Goal: Task Accomplishment & Management: Manage account settings

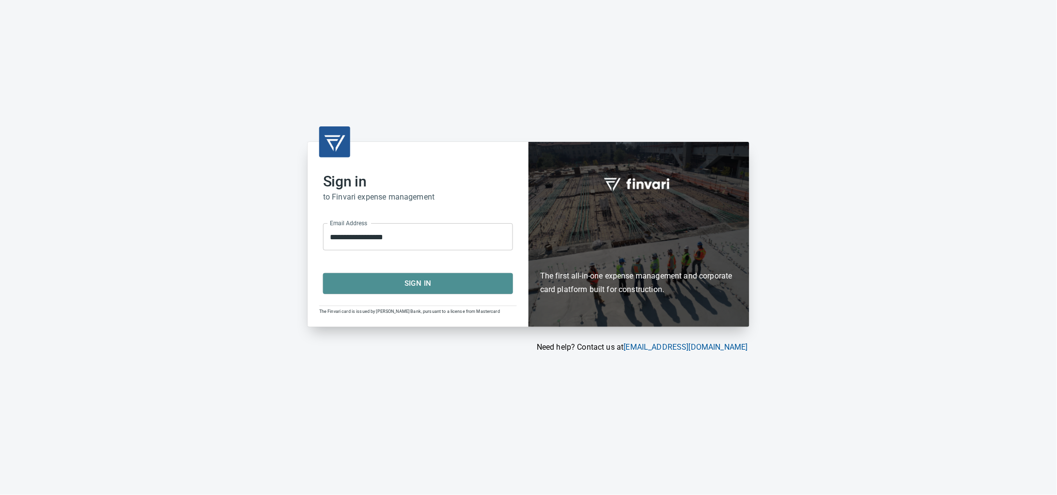
click at [469, 290] on span "Sign In" at bounding box center [418, 283] width 169 height 13
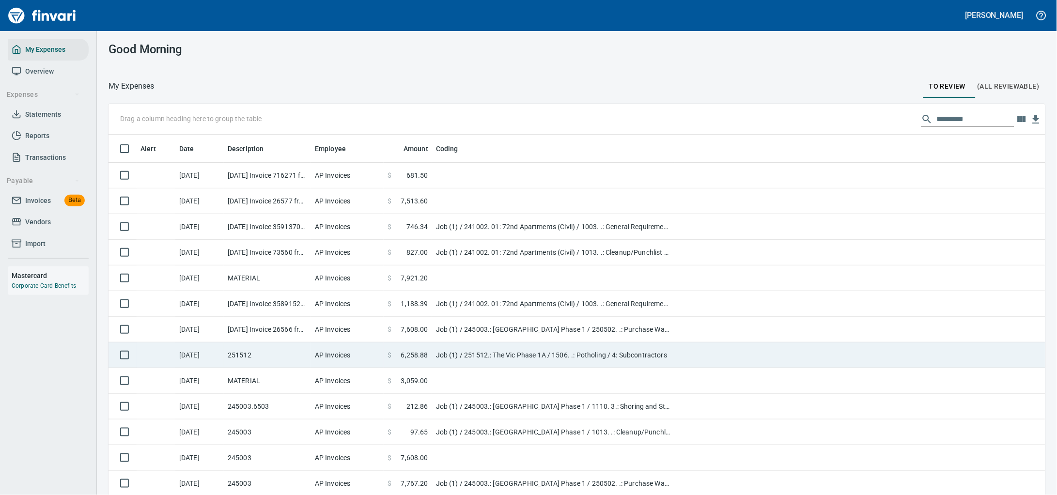
scroll to position [380, 909]
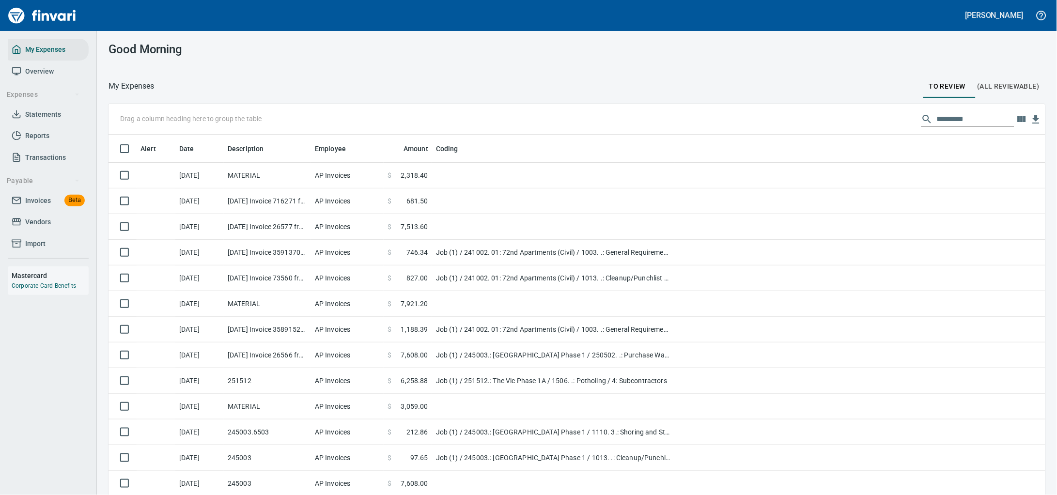
click at [31, 228] on span "Vendors" at bounding box center [38, 222] width 26 height 12
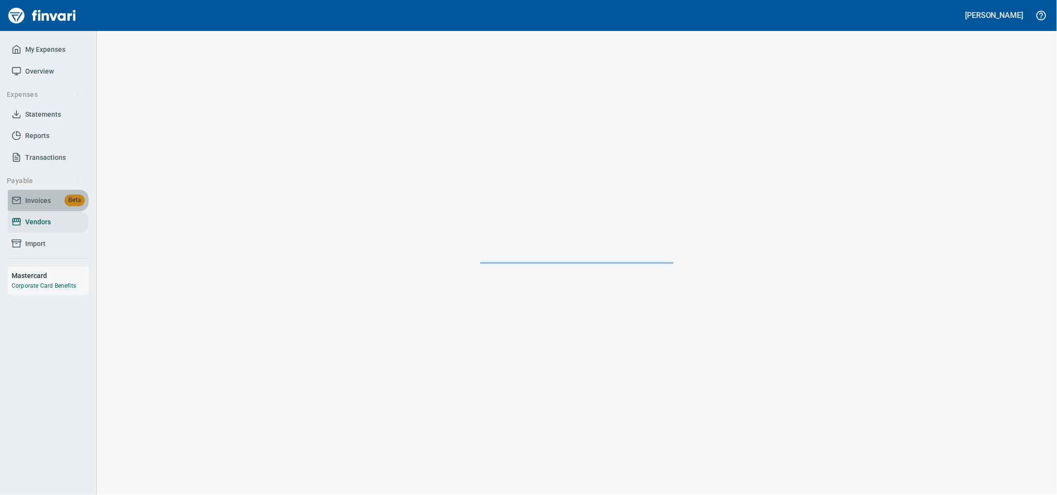
click at [35, 207] on span "Invoices" at bounding box center [38, 201] width 26 height 12
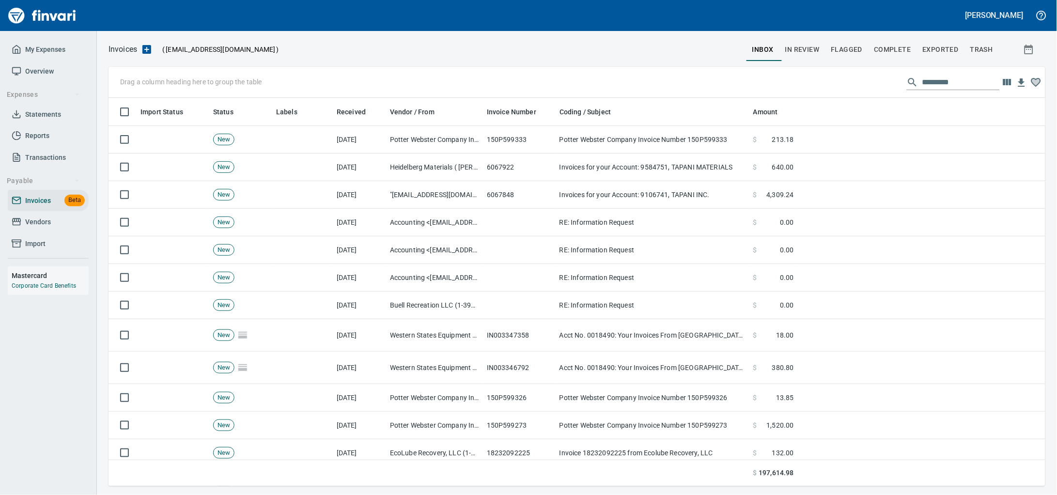
scroll to position [380, 918]
drag, startPoint x: 294, startPoint y: 115, endPoint x: 178, endPoint y: 86, distance: 119.0
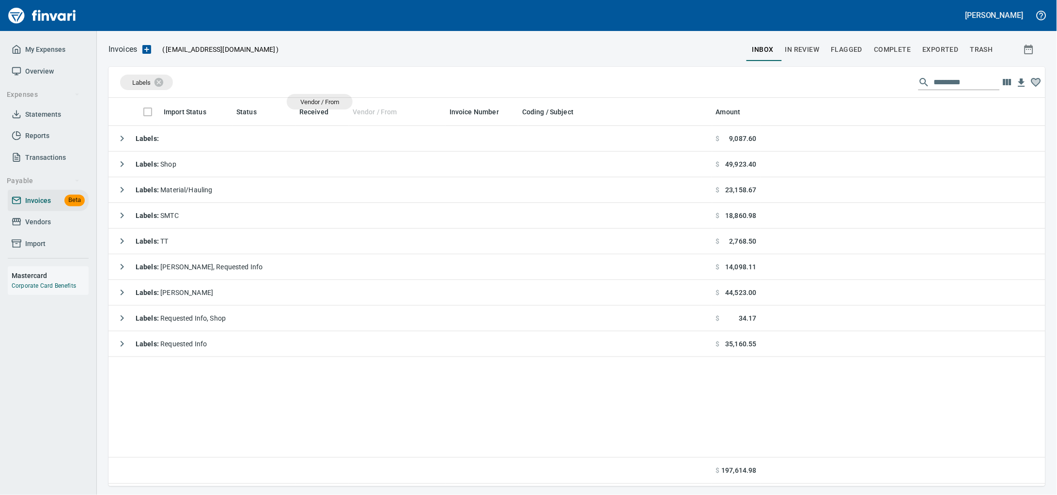
drag, startPoint x: 355, startPoint y: 109, endPoint x: 223, endPoint y: 85, distance: 133.5
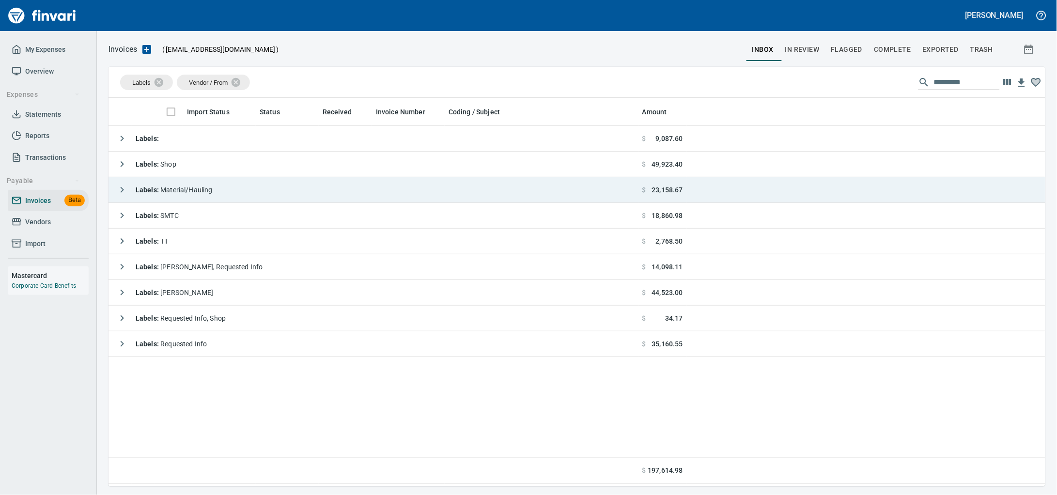
click at [206, 191] on span "Labels : Material/Hauling" at bounding box center [174, 190] width 77 height 8
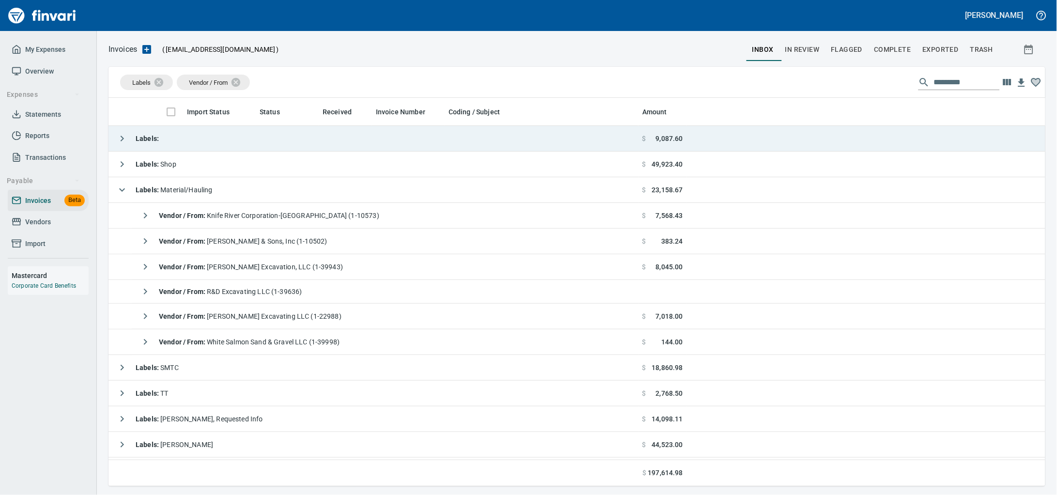
click at [281, 139] on td "Labels :" at bounding box center [374, 139] width 530 height 26
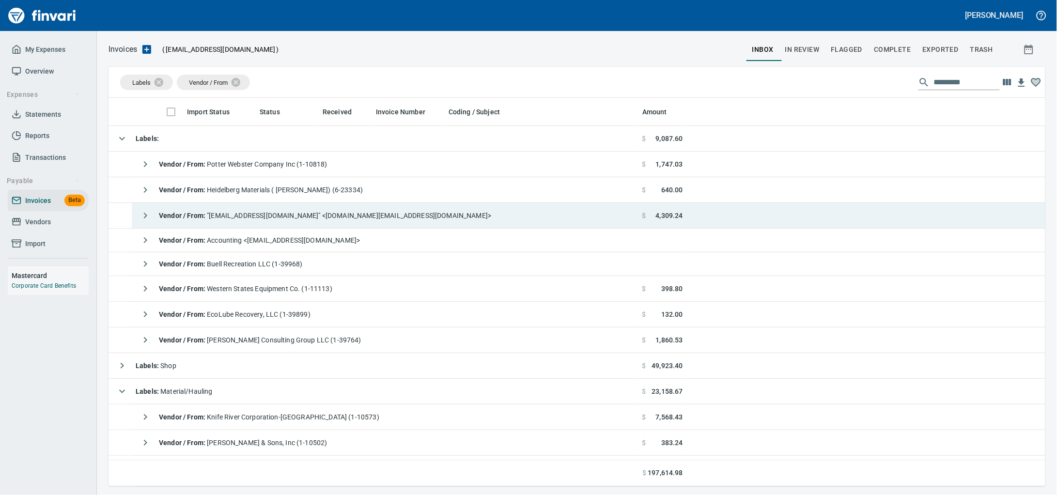
click at [315, 222] on div "Vendor / From : "[EMAIL_ADDRESS][DOMAIN_NAME]" <[DOMAIN_NAME][EMAIL_ADDRESS][DO…" at bounding box center [314, 215] width 356 height 19
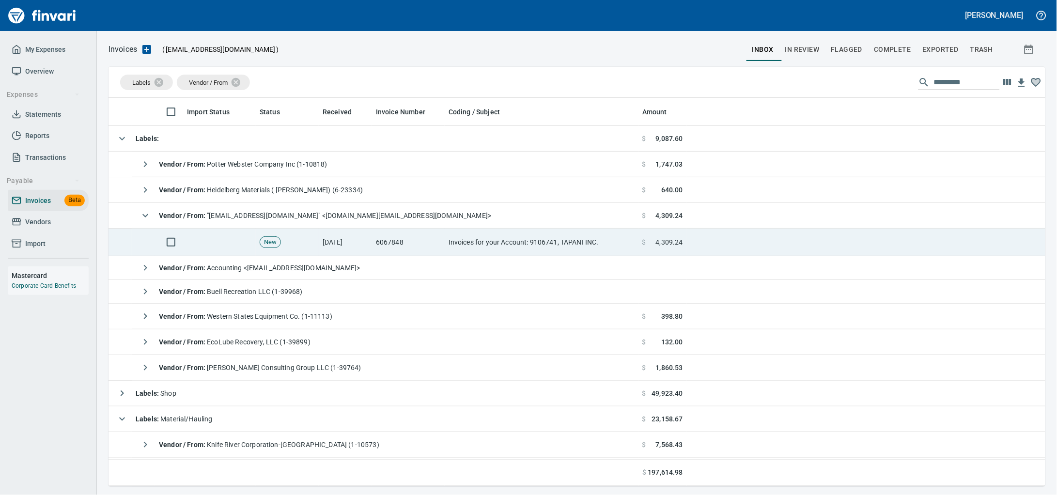
click at [316, 244] on td "New" at bounding box center [287, 243] width 63 height 28
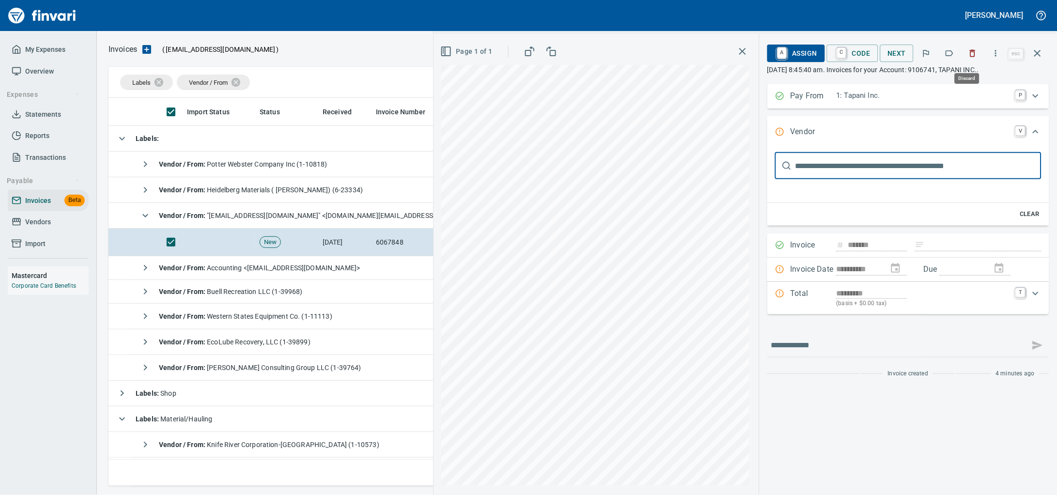
click at [971, 58] on icon "button" at bounding box center [973, 53] width 10 height 10
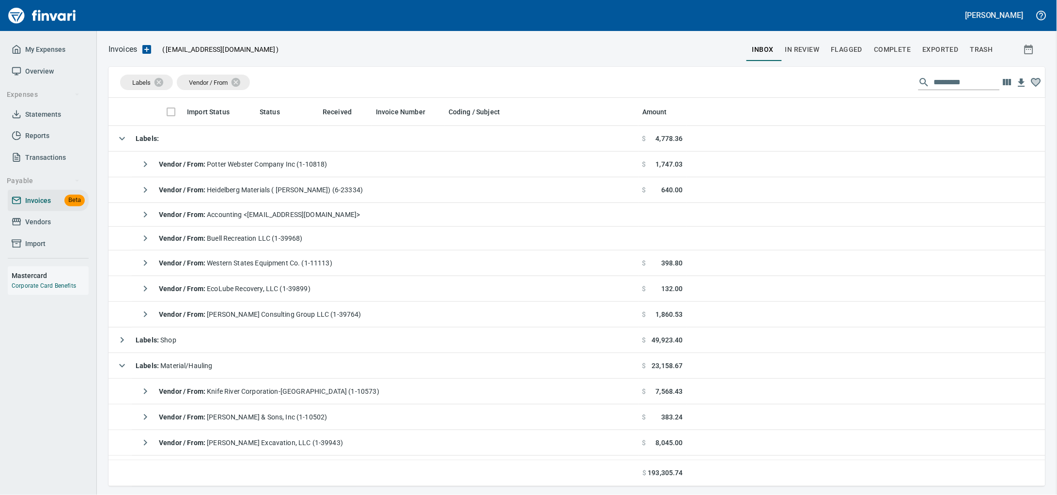
scroll to position [380, 918]
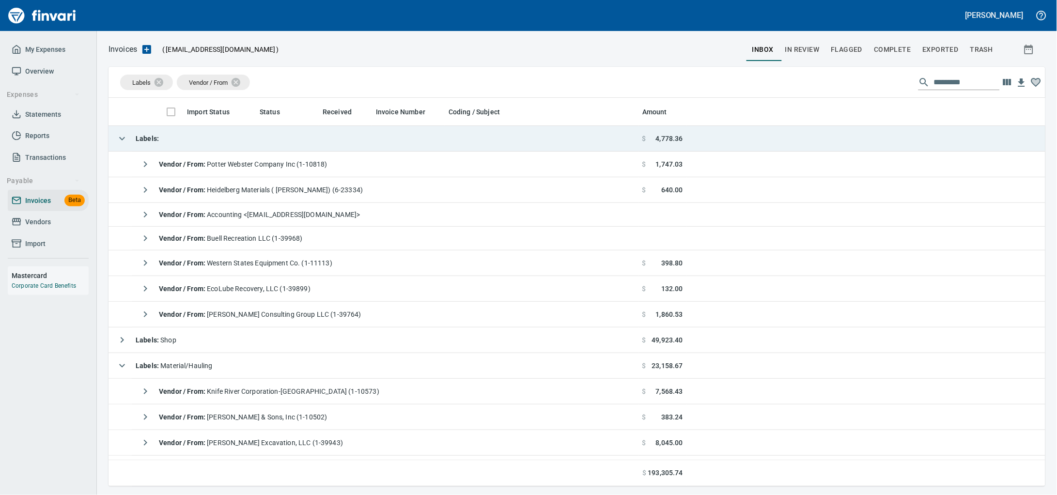
click at [294, 147] on td "Labels :" at bounding box center [374, 139] width 530 height 26
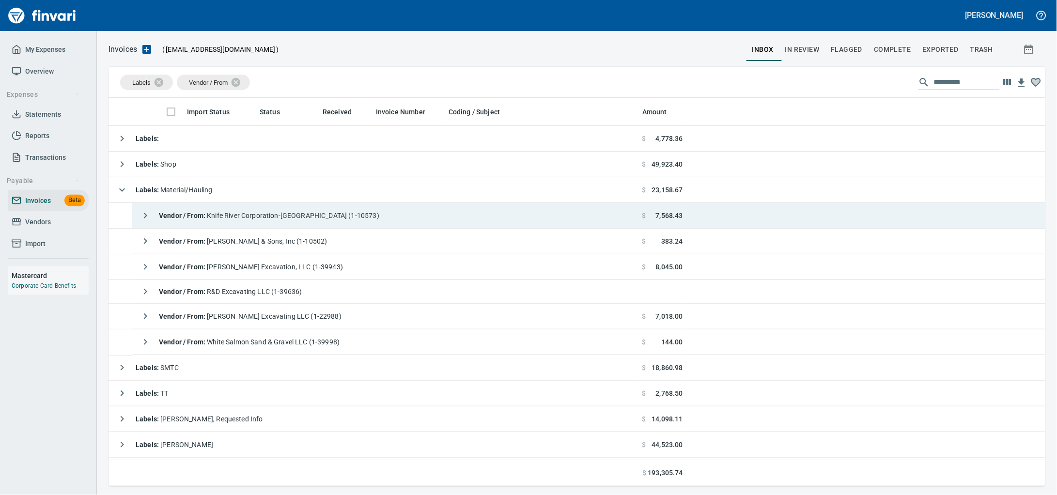
click at [264, 219] on span "Vendor / From : Knife River Corporation-[GEOGRAPHIC_DATA] (1-10573)" at bounding box center [269, 216] width 220 height 8
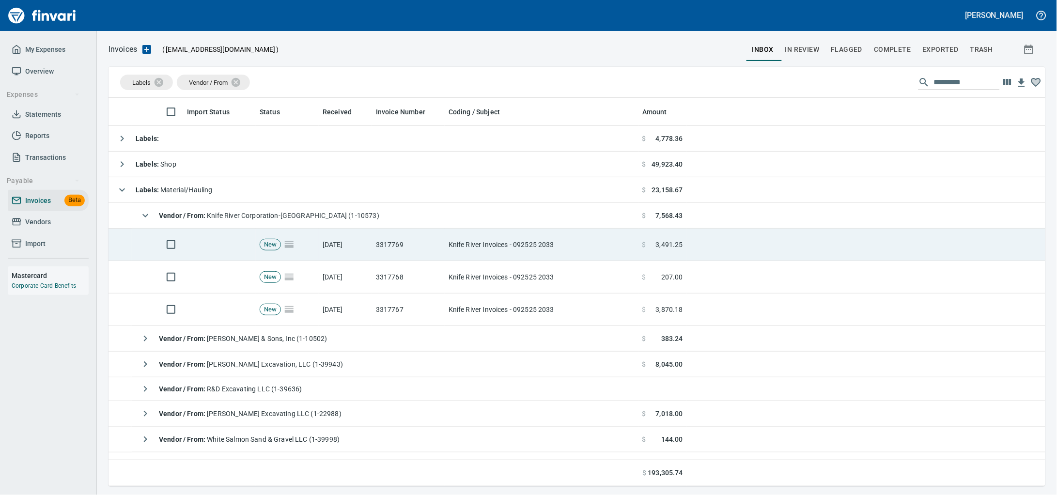
click at [421, 252] on td "3317769" at bounding box center [408, 245] width 73 height 32
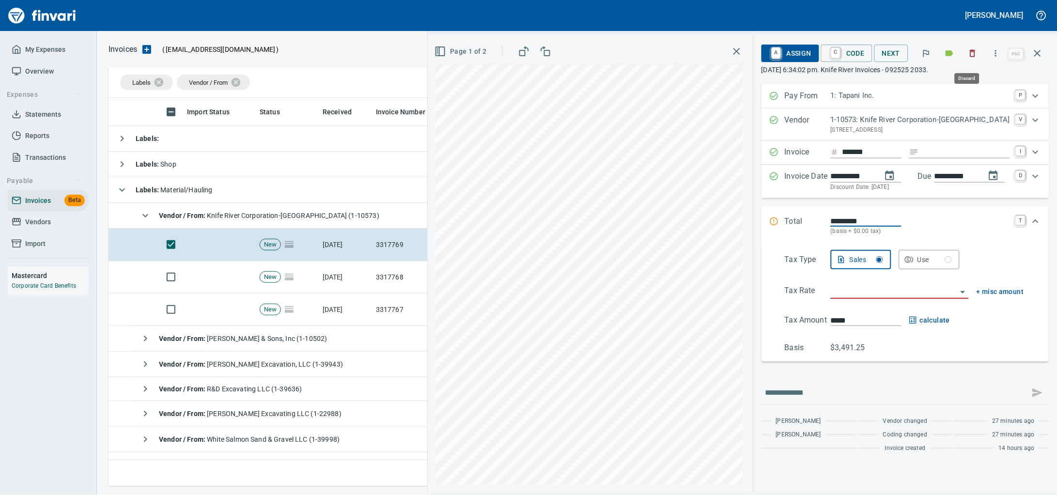
click at [968, 58] on icon "button" at bounding box center [973, 53] width 10 height 10
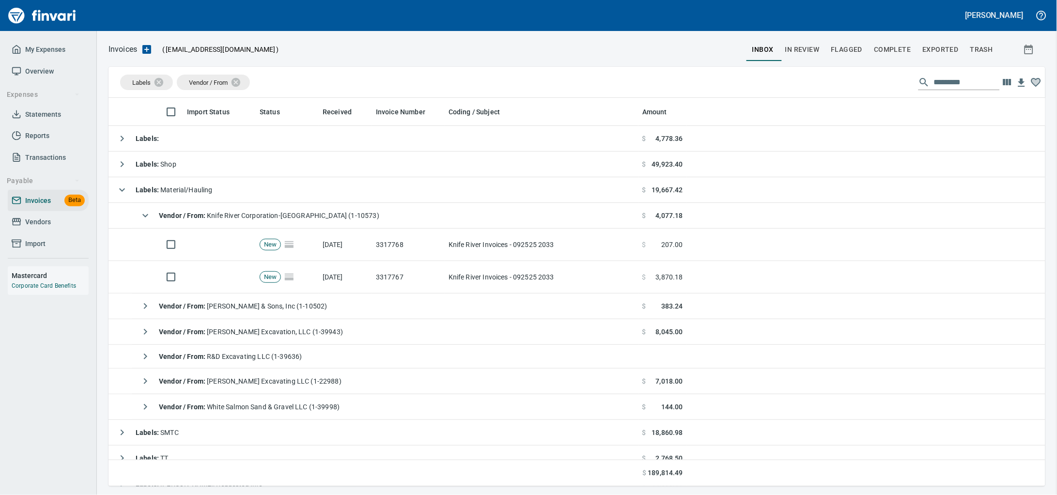
scroll to position [380, 918]
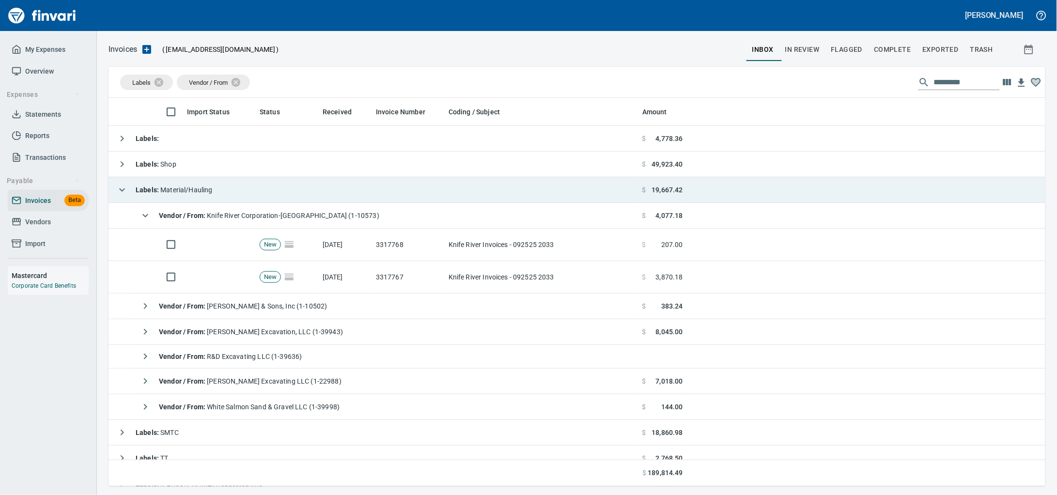
click at [457, 276] on td "Knife River Invoices - 092525 2033" at bounding box center [542, 277] width 194 height 32
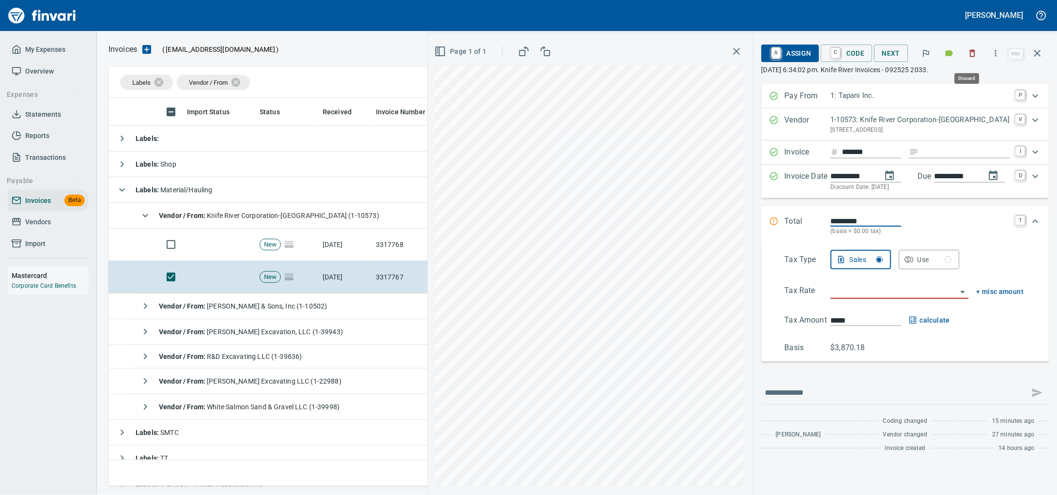
click at [968, 55] on icon "button" at bounding box center [973, 53] width 10 height 10
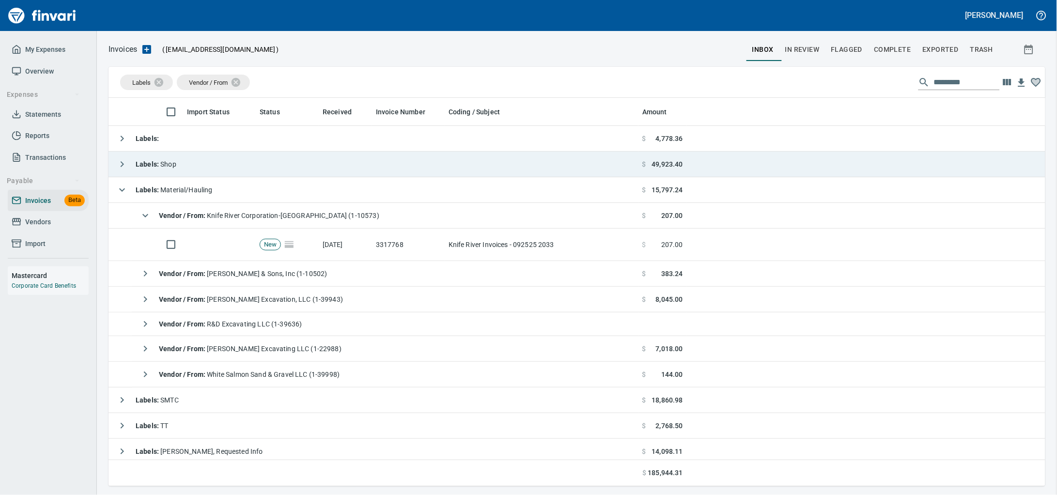
scroll to position [380, 918]
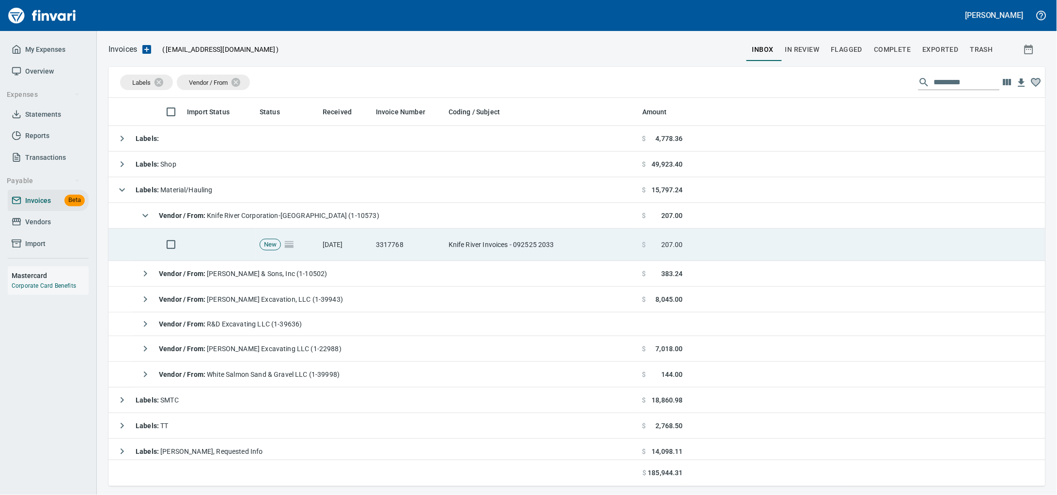
drag, startPoint x: 317, startPoint y: 255, endPoint x: 668, endPoint y: 244, distance: 350.4
click at [317, 254] on td "New" at bounding box center [287, 245] width 63 height 32
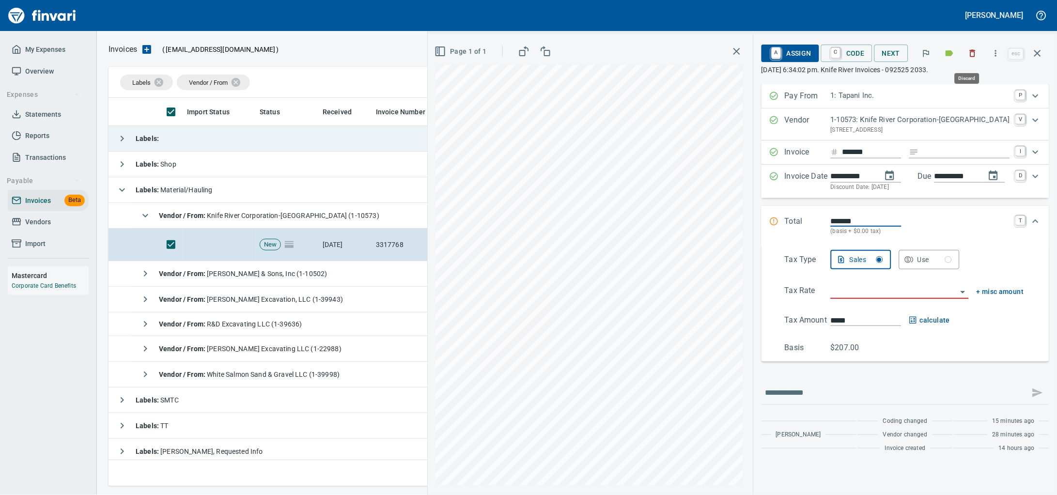
click at [970, 52] on icon "button" at bounding box center [973, 53] width 6 height 7
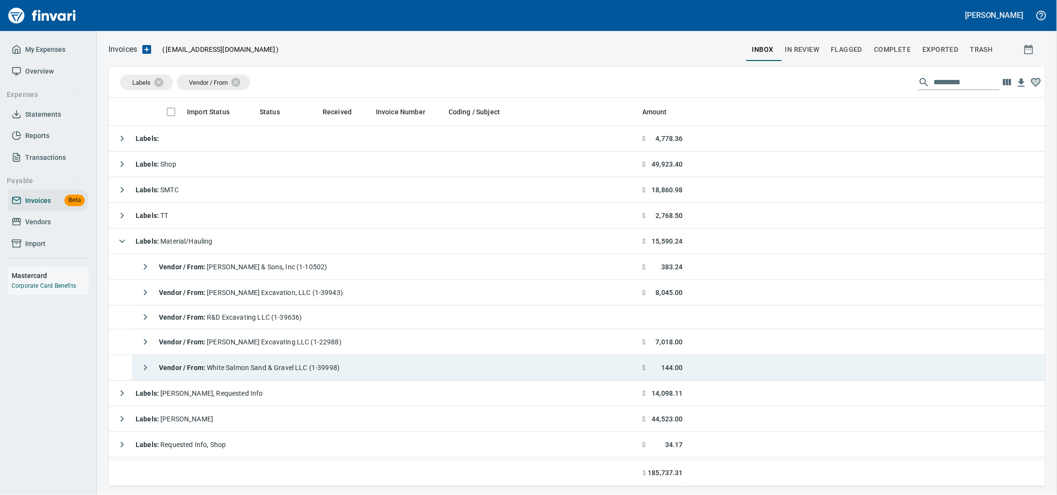
scroll to position [380, 918]
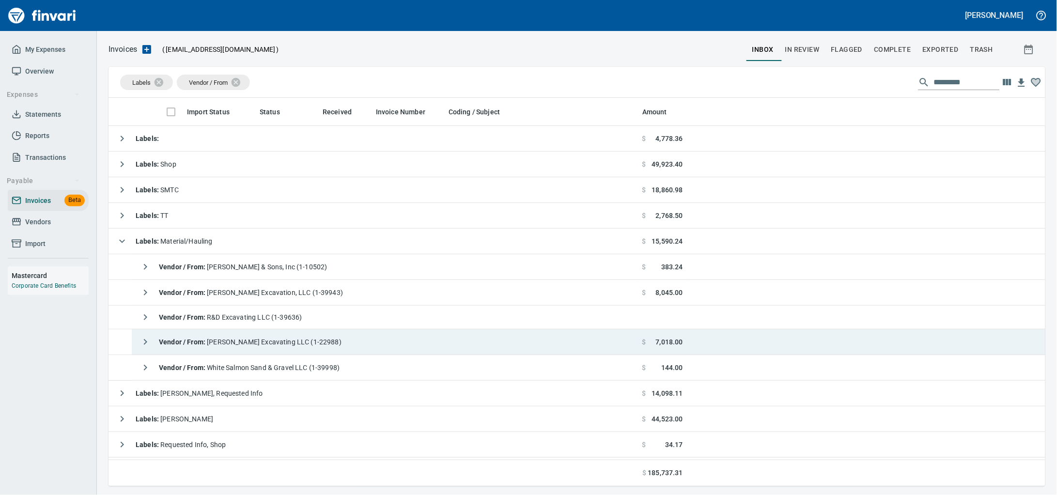
click at [404, 342] on td "Vendor / From : [PERSON_NAME] Excavating LLC (1-22988)" at bounding box center [385, 342] width 507 height 26
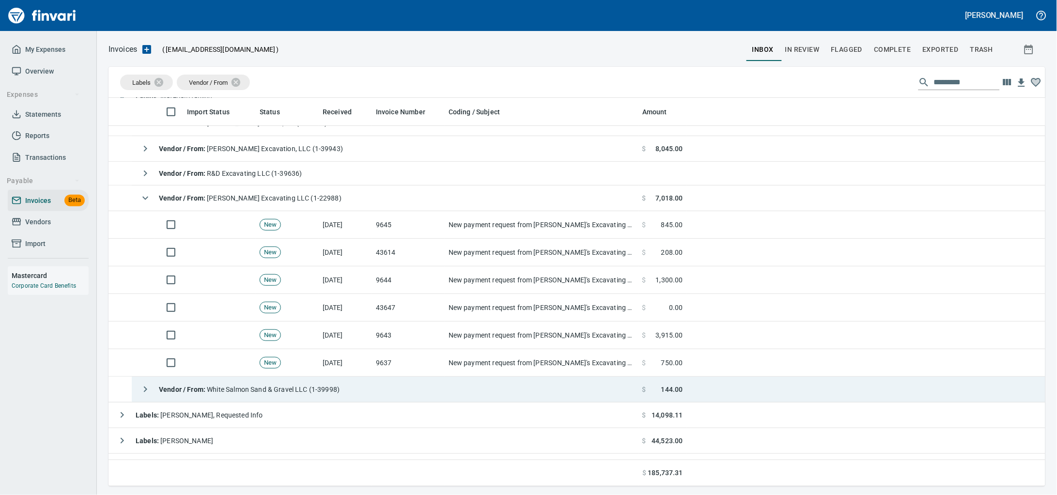
scroll to position [194, 0]
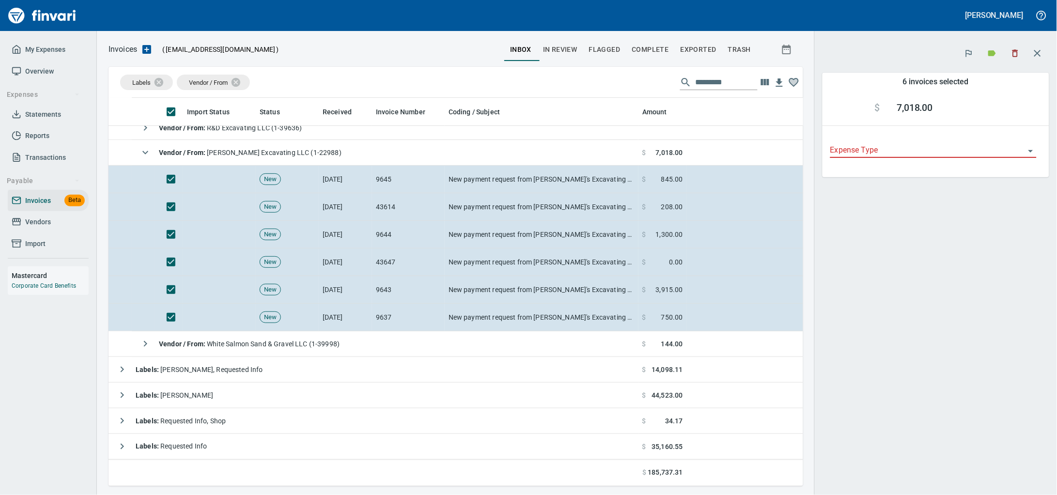
click at [1017, 49] on button "button" at bounding box center [1015, 53] width 21 height 21
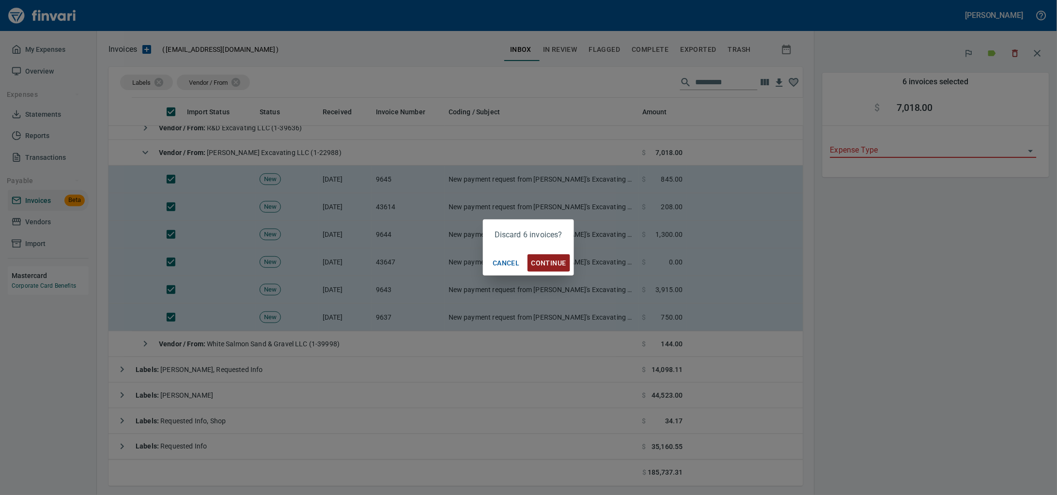
scroll to position [380, 676]
drag, startPoint x: 544, startPoint y: 262, endPoint x: 75, endPoint y: 195, distance: 474.6
click at [544, 261] on span "Continue" at bounding box center [548, 263] width 35 height 12
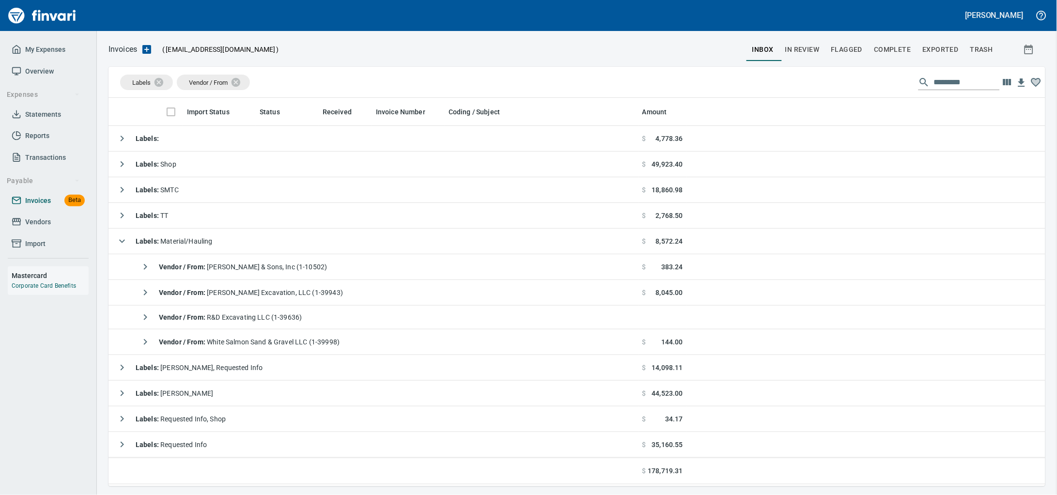
scroll to position [380, 918]
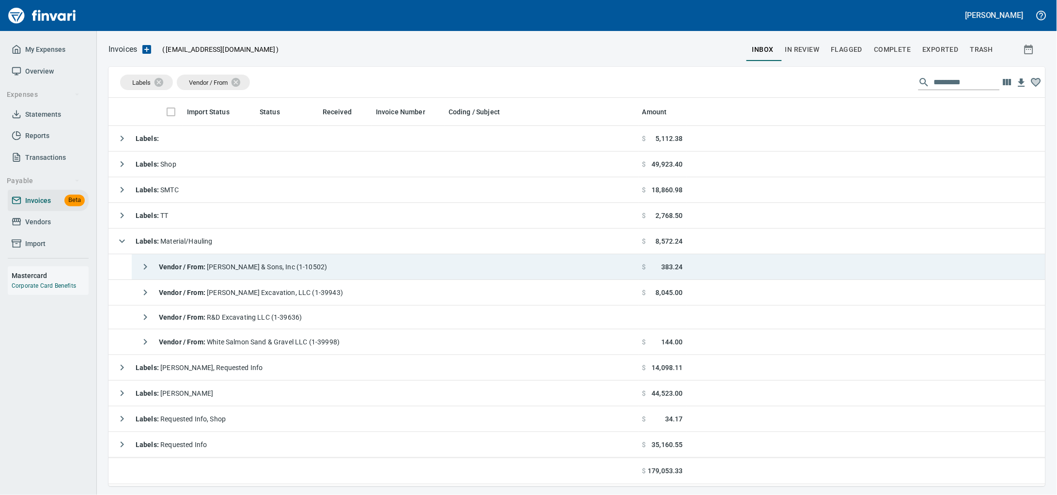
click at [340, 262] on td "Vendor / From : [PERSON_NAME] & Sons, Inc (1-10502)" at bounding box center [385, 267] width 507 height 26
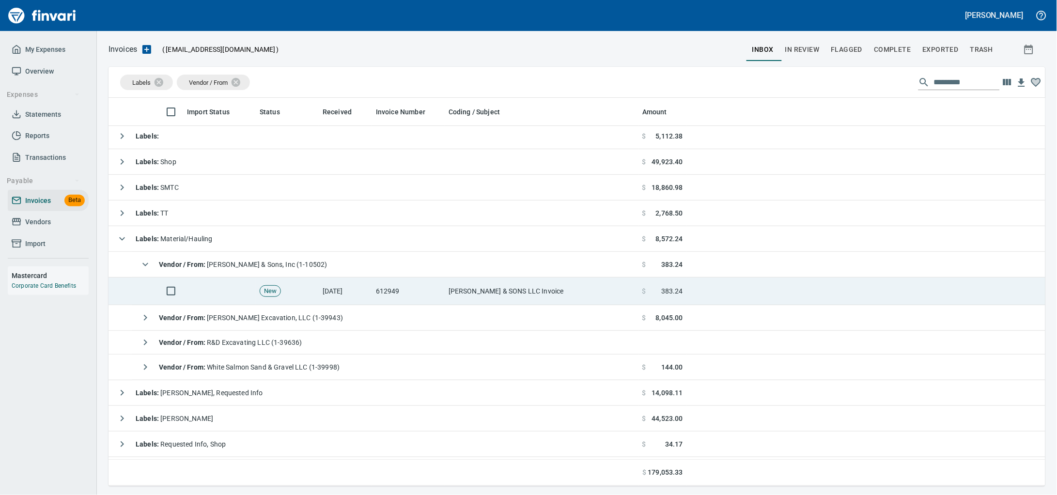
click at [321, 284] on td "[DATE]" at bounding box center [345, 292] width 53 height 28
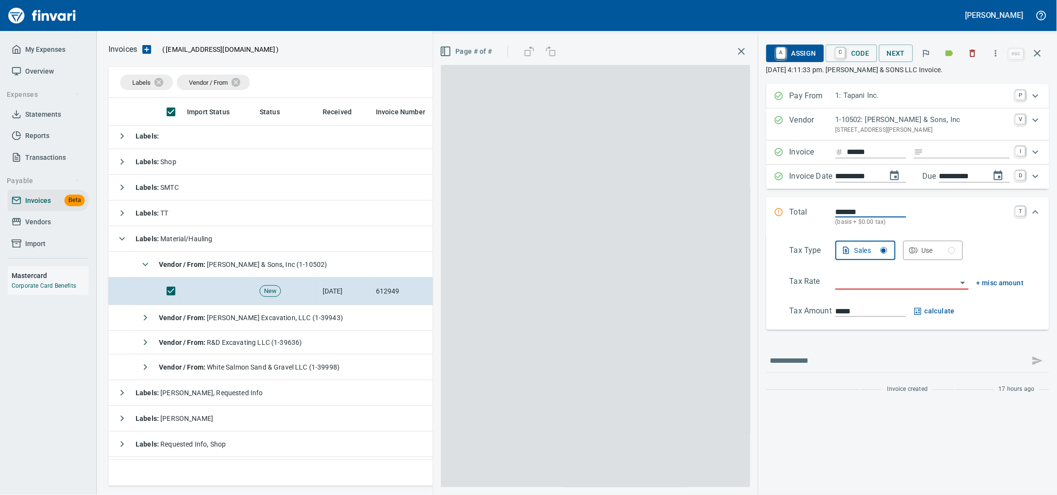
scroll to position [380, 918]
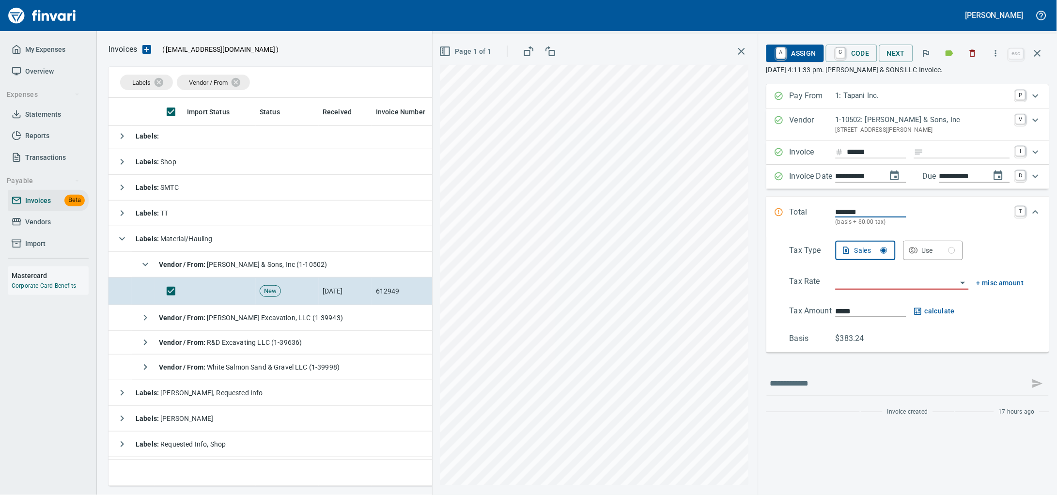
click at [968, 56] on icon "button" at bounding box center [973, 53] width 10 height 10
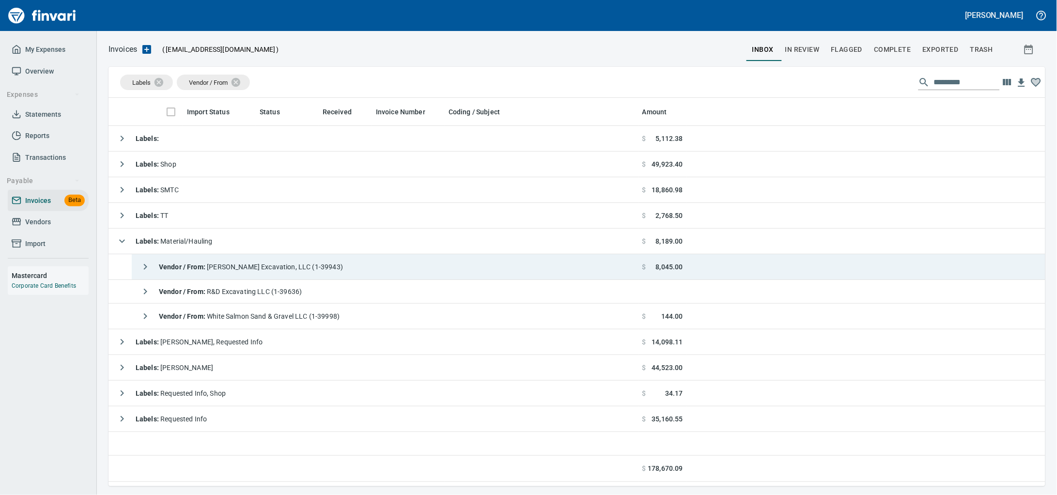
click at [324, 268] on td "Vendor / From : [PERSON_NAME] Excavation, LLC (1-39943)" at bounding box center [385, 267] width 507 height 26
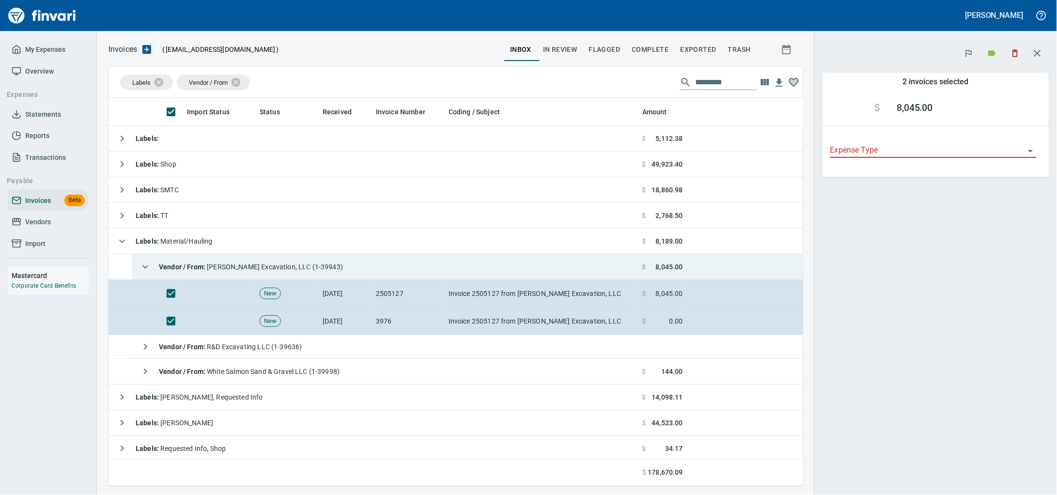
scroll to position [380, 676]
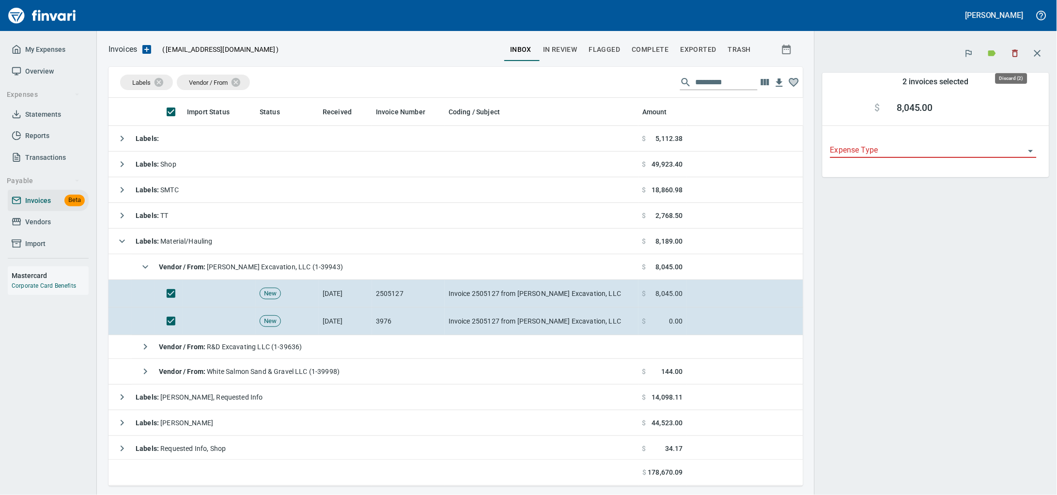
click at [1011, 54] on icon "button" at bounding box center [1016, 53] width 10 height 10
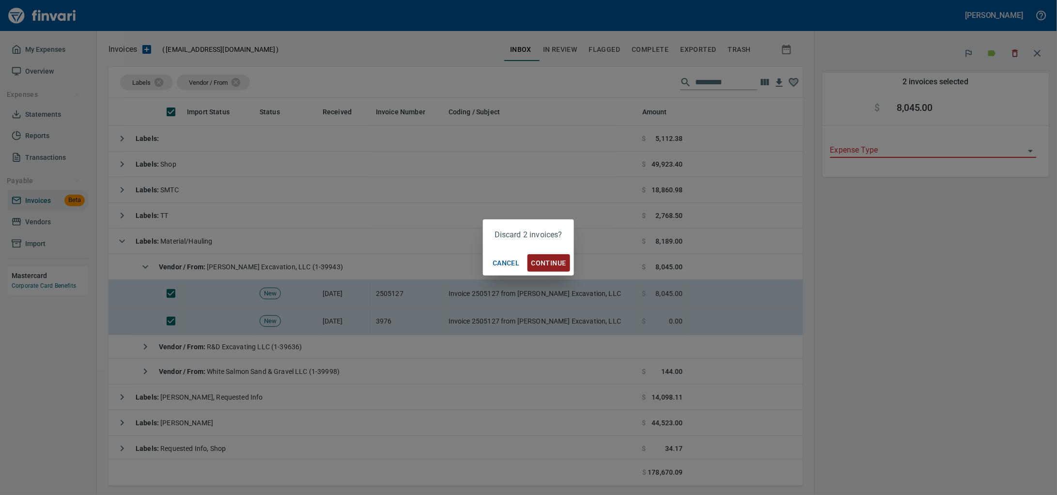
drag, startPoint x: 548, startPoint y: 265, endPoint x: 120, endPoint y: 306, distance: 430.6
click at [548, 265] on span "Continue" at bounding box center [548, 263] width 35 height 12
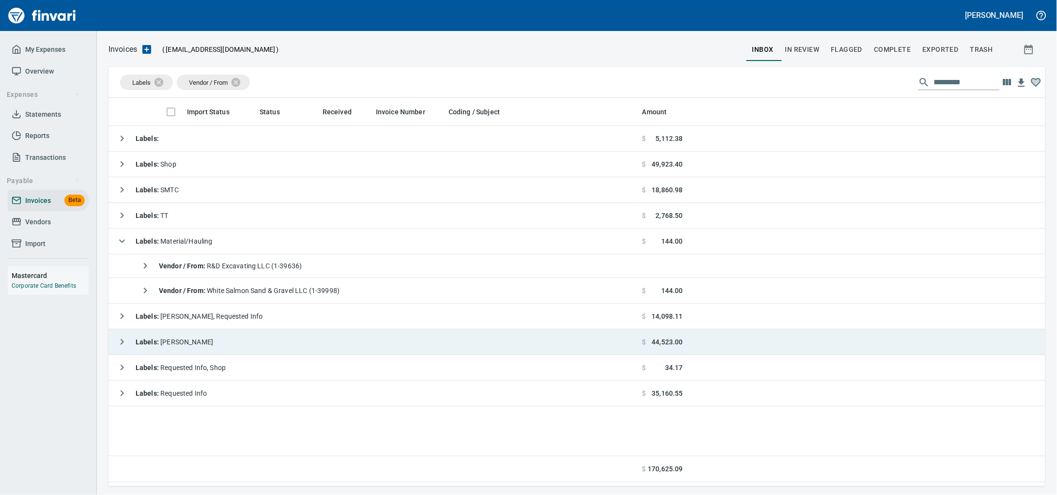
scroll to position [380, 917]
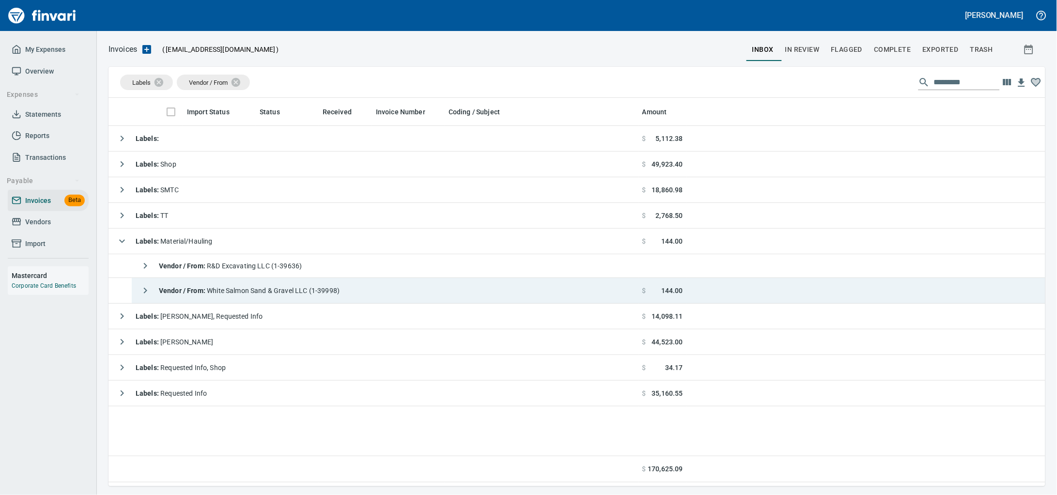
drag, startPoint x: 280, startPoint y: 297, endPoint x: 280, endPoint y: 304, distance: 6.8
click at [280, 295] on span "Vendor / From : White Salmon Sand & Gravel LLC (1-39998)" at bounding box center [249, 291] width 181 height 8
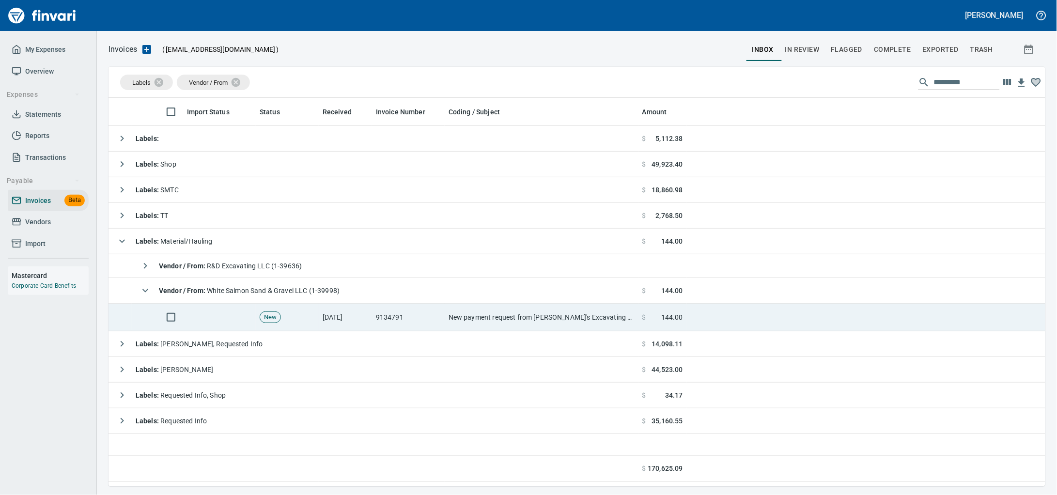
click at [412, 326] on td "9134791" at bounding box center [408, 318] width 73 height 28
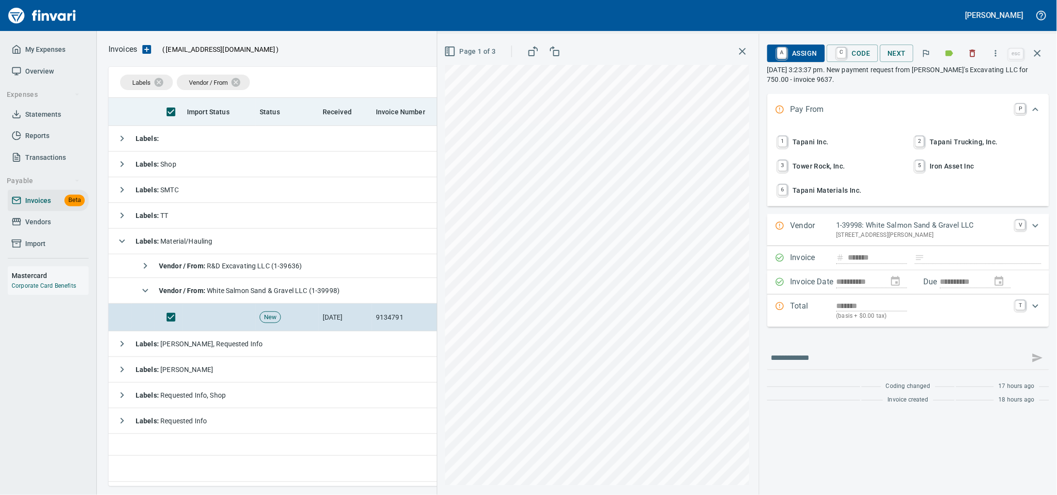
click at [971, 54] on icon "button" at bounding box center [973, 53] width 10 height 10
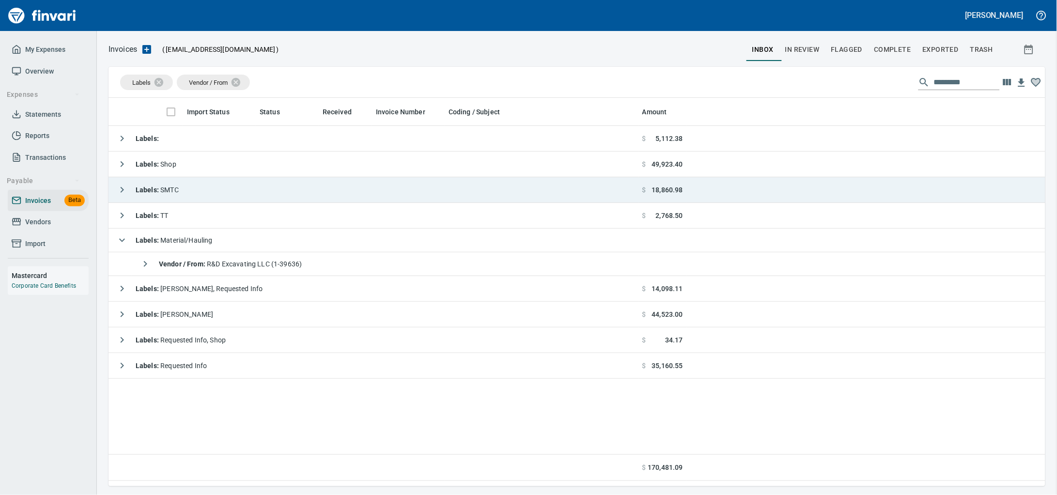
scroll to position [380, 918]
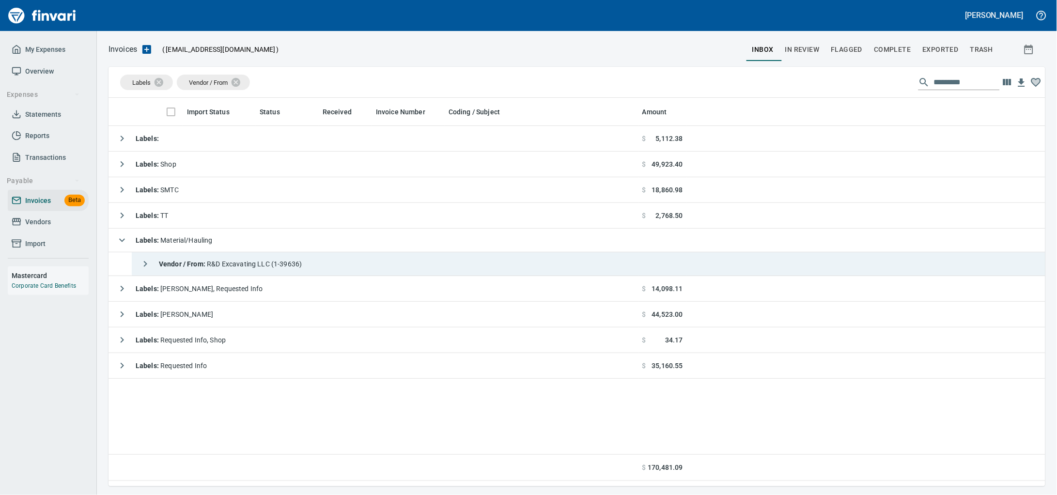
click at [323, 261] on td "Vendor / From : R&D Excavating LLC (1-39636)" at bounding box center [385, 264] width 507 height 24
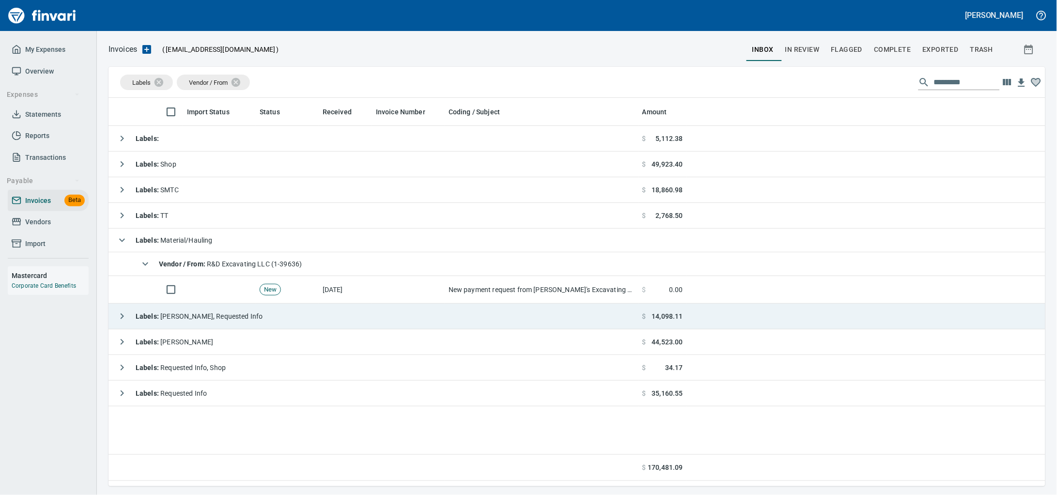
click at [341, 309] on td "Labels : [PERSON_NAME], Requested Info" at bounding box center [374, 317] width 530 height 26
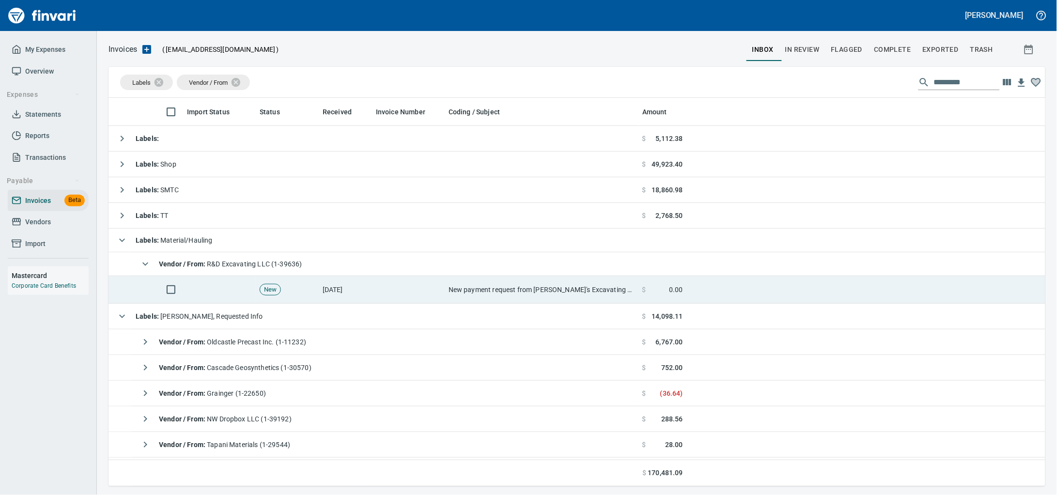
click at [348, 298] on td "[DATE]" at bounding box center [345, 290] width 53 height 28
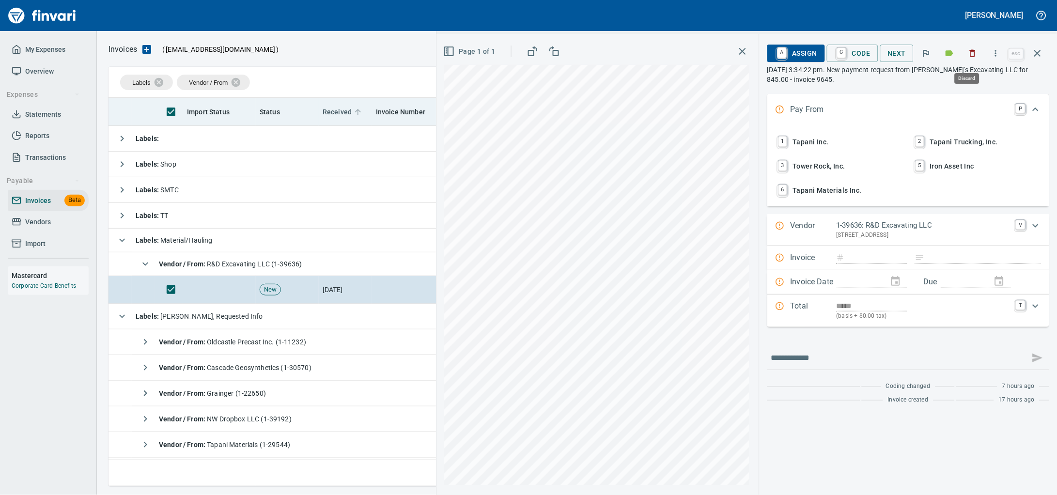
click at [971, 56] on icon "button" at bounding box center [973, 53] width 10 height 10
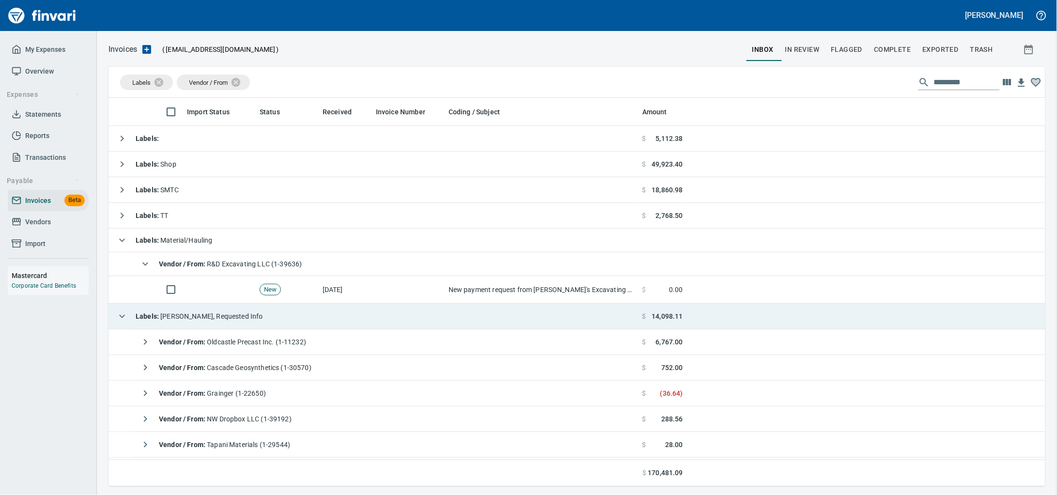
scroll to position [380, 918]
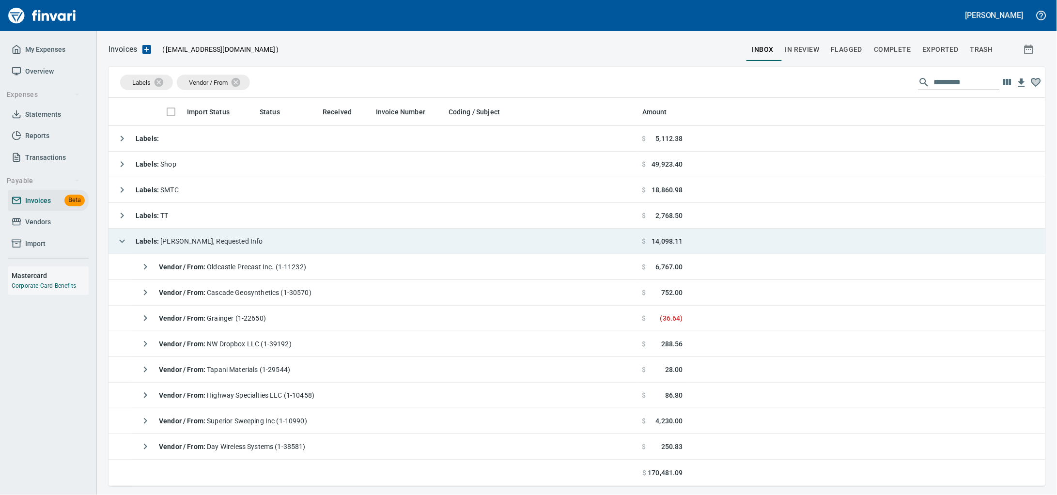
click at [258, 240] on td "Labels : [PERSON_NAME], Requested Info" at bounding box center [374, 242] width 530 height 26
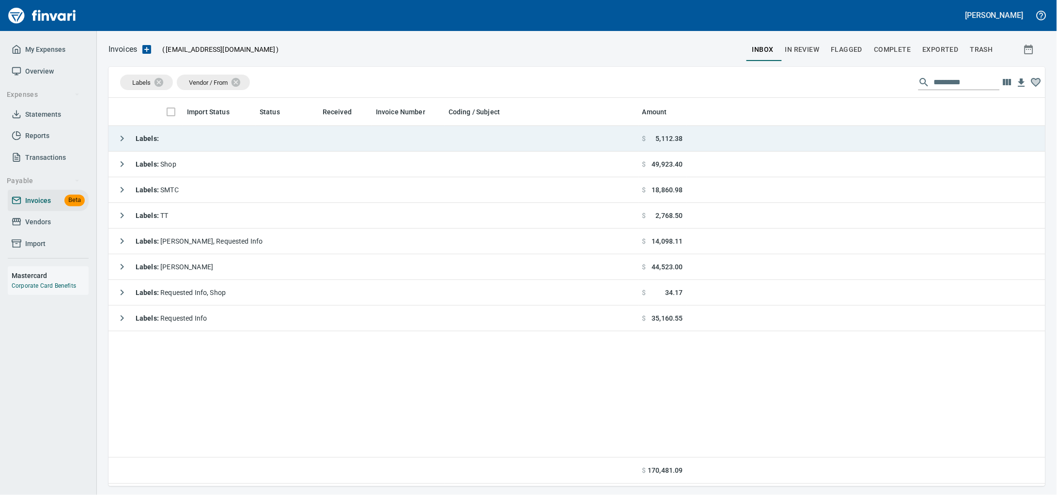
scroll to position [380, 918]
click at [268, 140] on td "Labels :" at bounding box center [374, 139] width 530 height 26
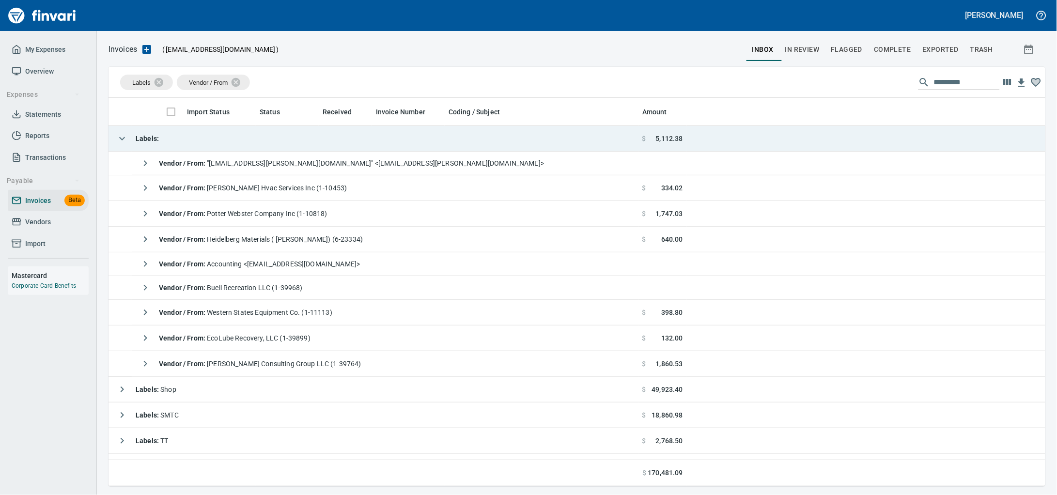
click at [268, 140] on td "Labels :" at bounding box center [374, 139] width 530 height 26
